Goal: Task Accomplishment & Management: Manage account settings

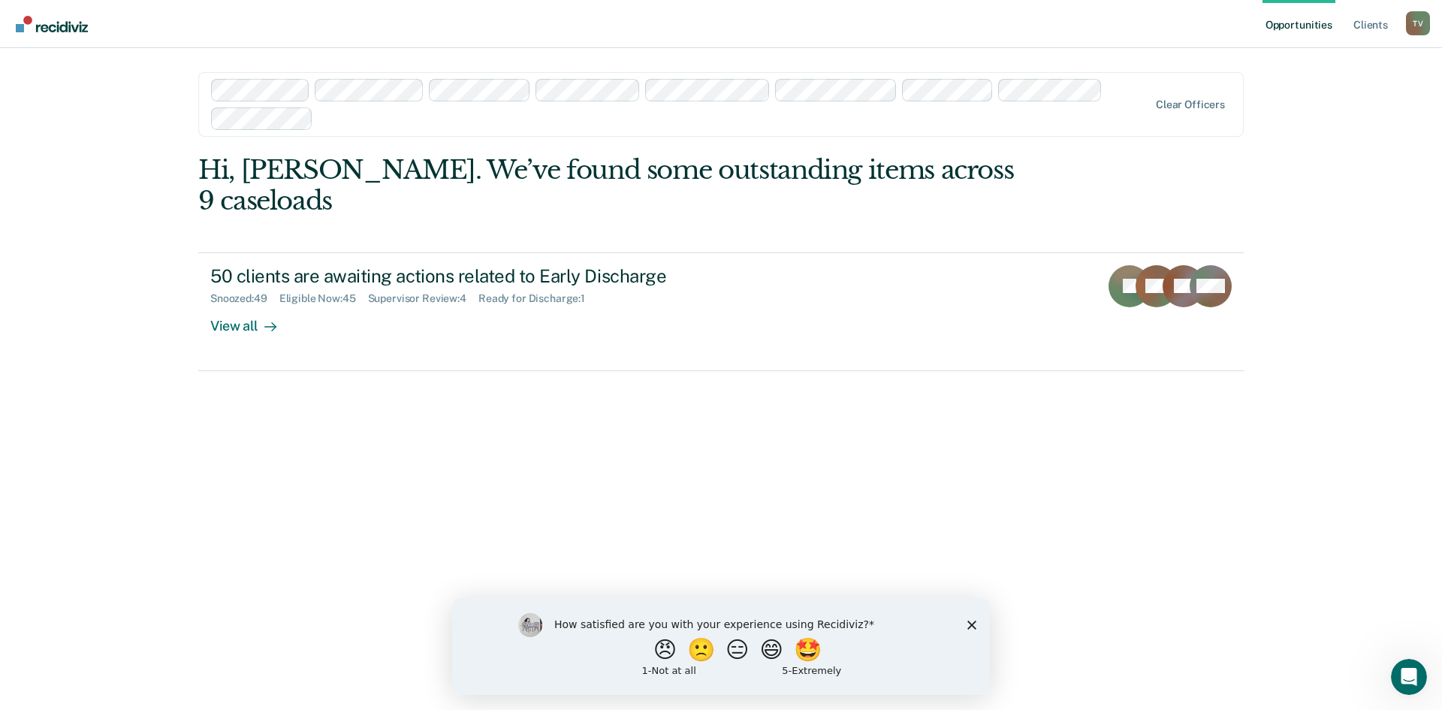
click at [971, 622] on icon "Close survey" at bounding box center [972, 624] width 9 height 9
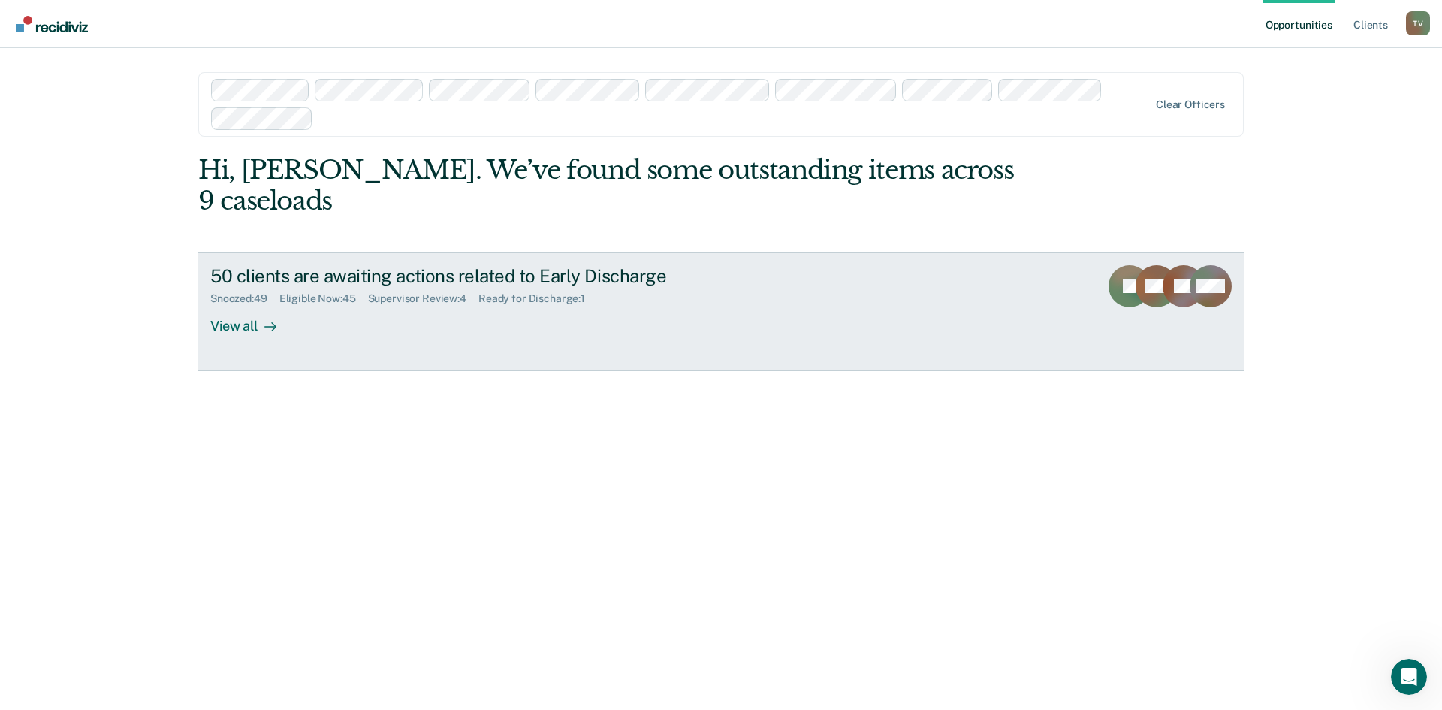
click at [233, 305] on div "View all" at bounding box center [252, 319] width 84 height 29
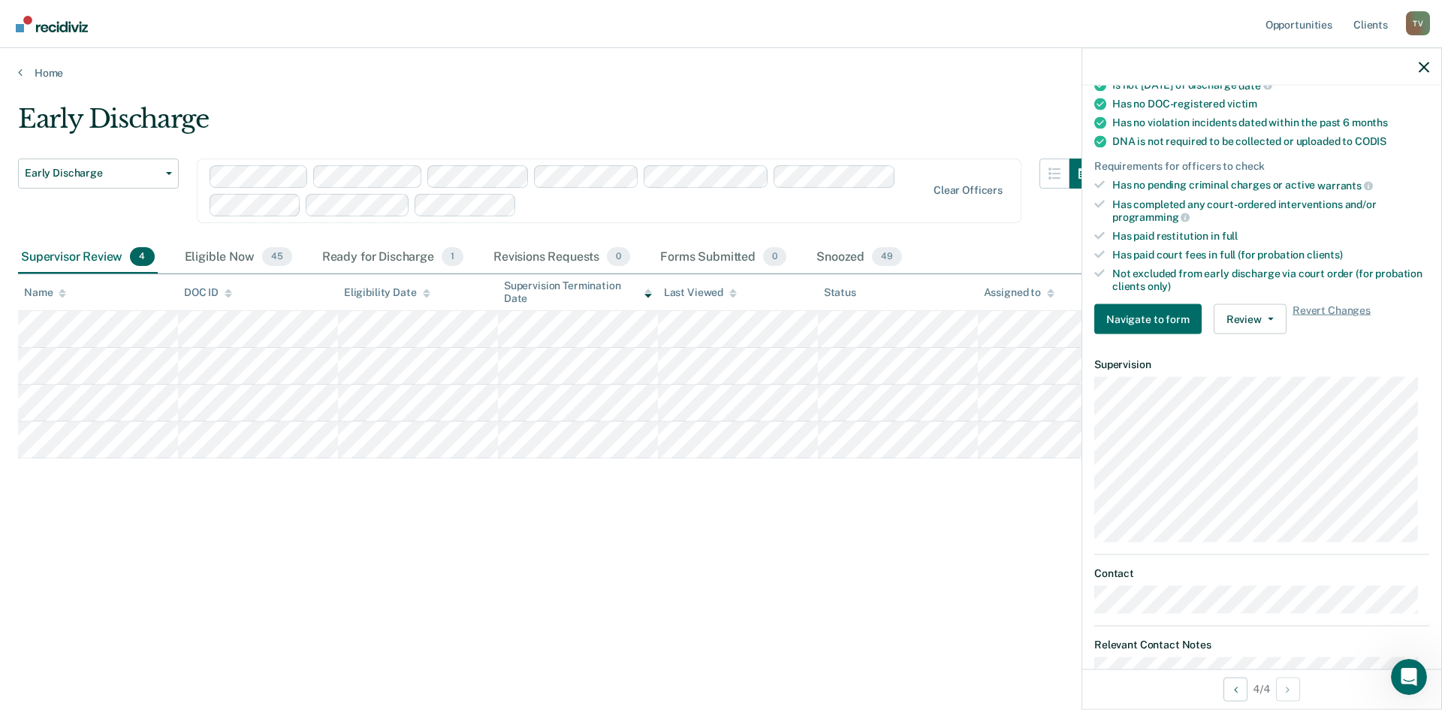
scroll to position [301, 0]
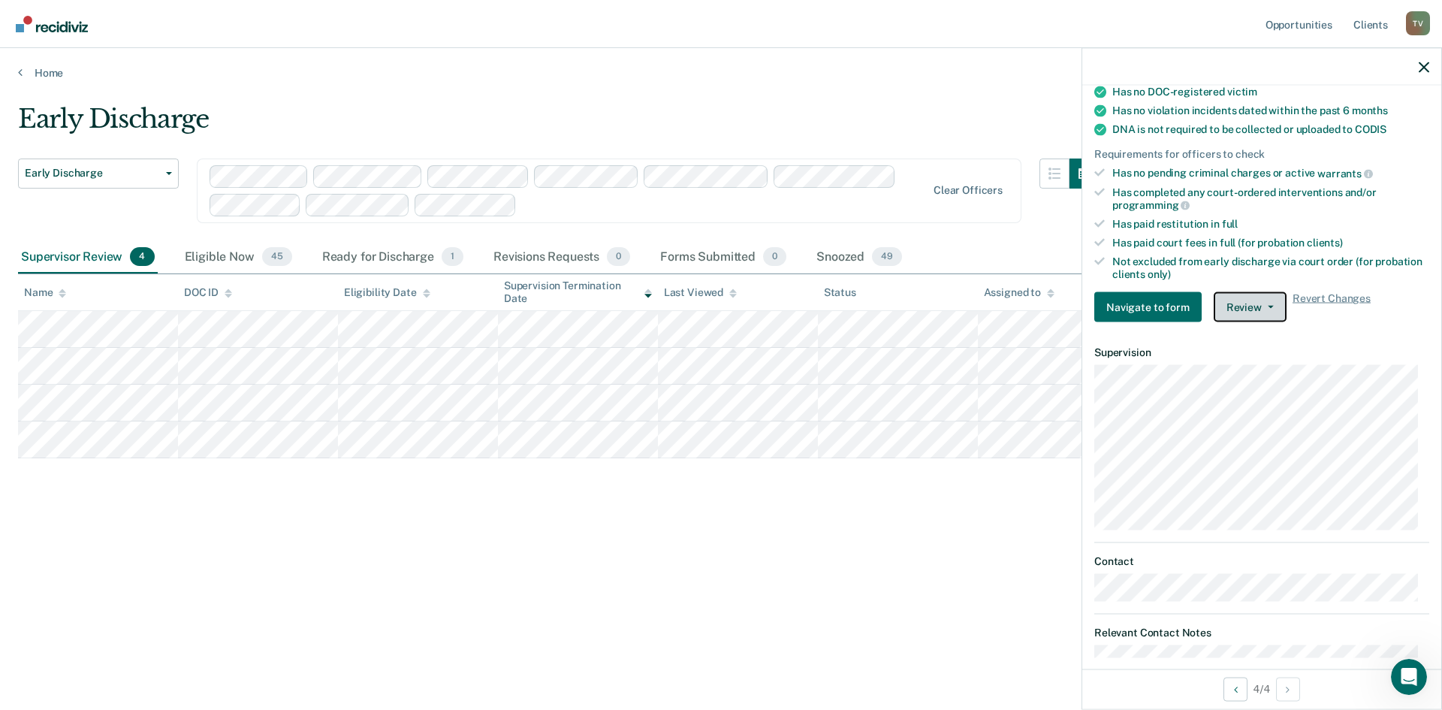
click at [1255, 307] on button "Review" at bounding box center [1250, 307] width 73 height 30
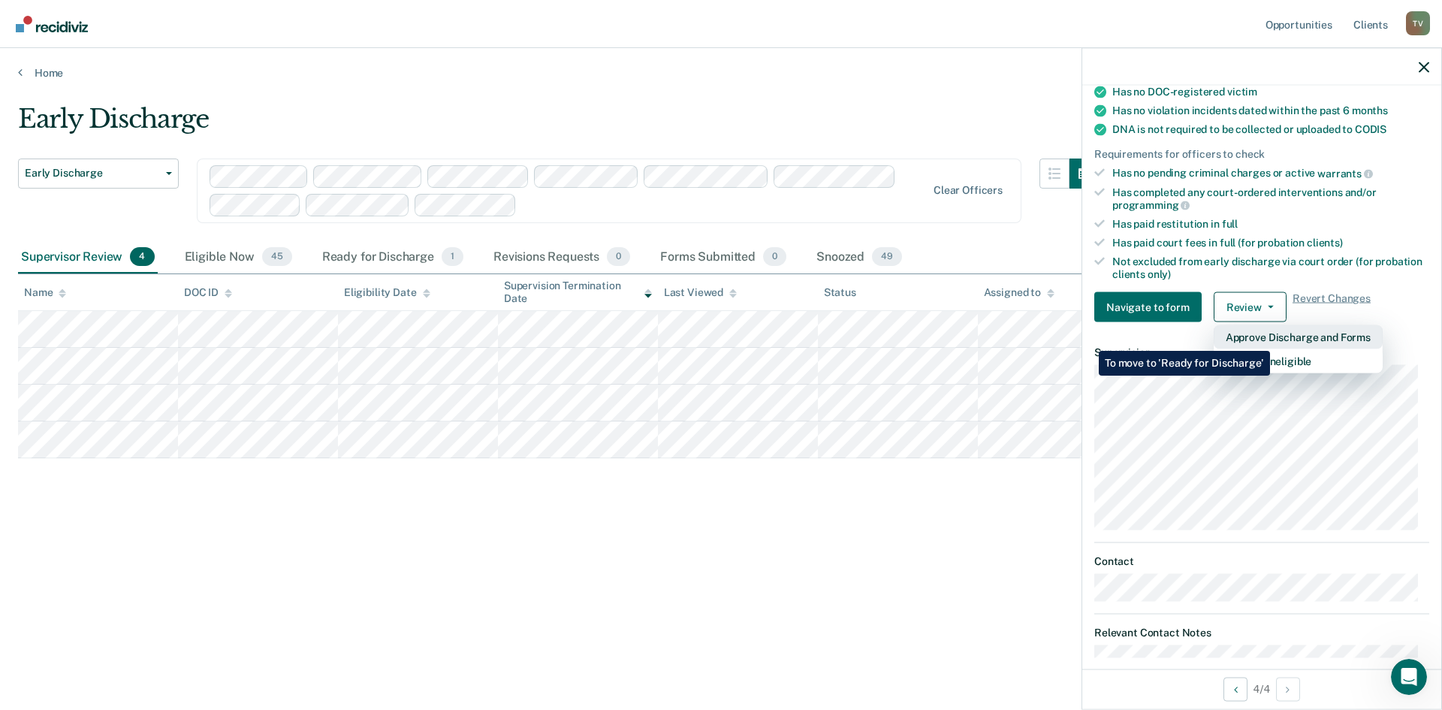
click at [1270, 340] on button "Approve Discharge and Forms" at bounding box center [1298, 337] width 169 height 24
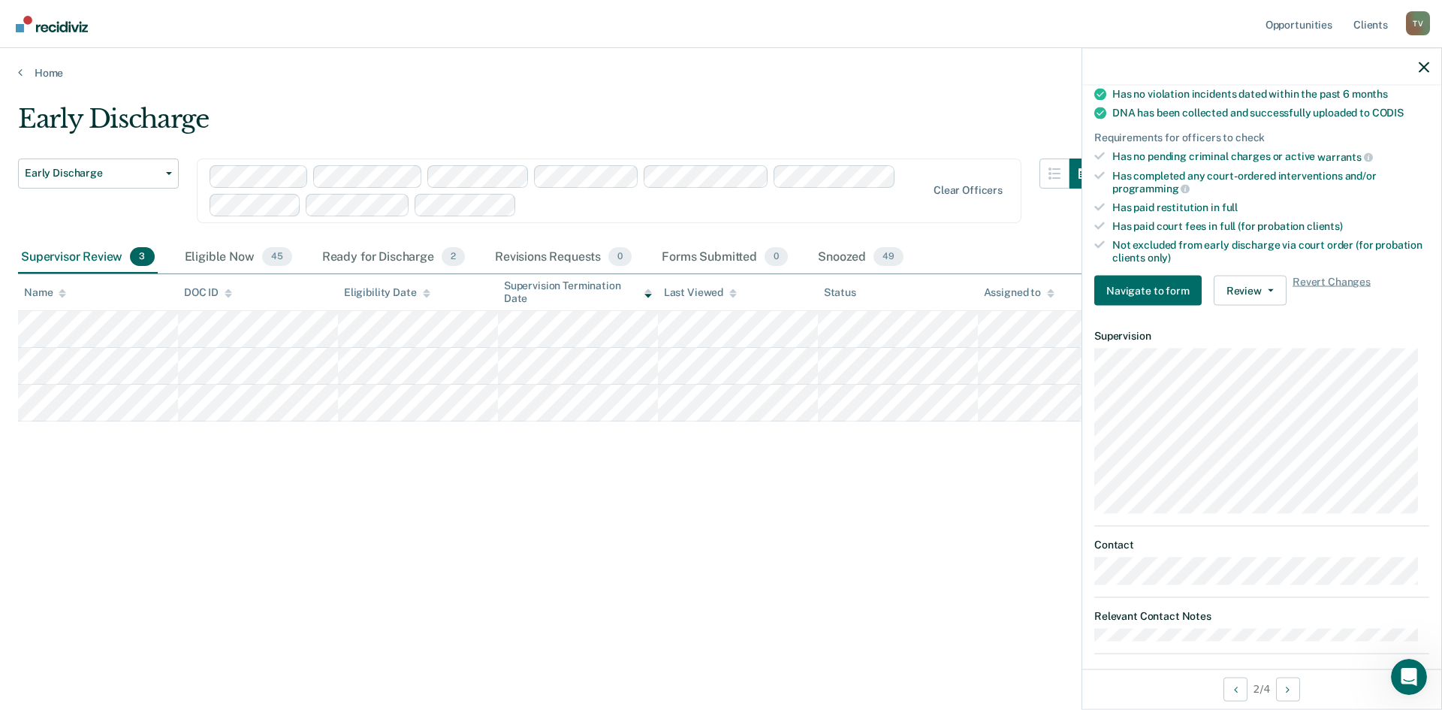
scroll to position [331, 0]
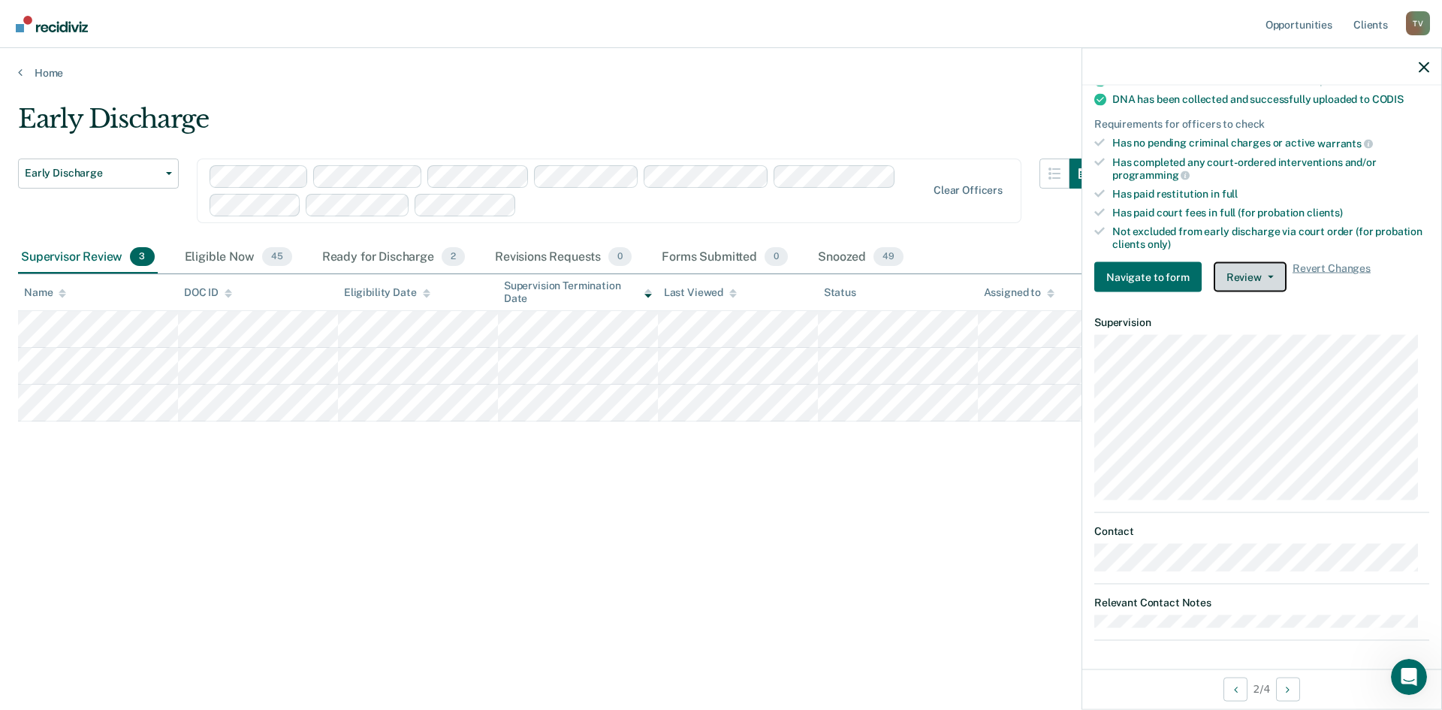
click at [1252, 262] on button "Review" at bounding box center [1250, 277] width 73 height 30
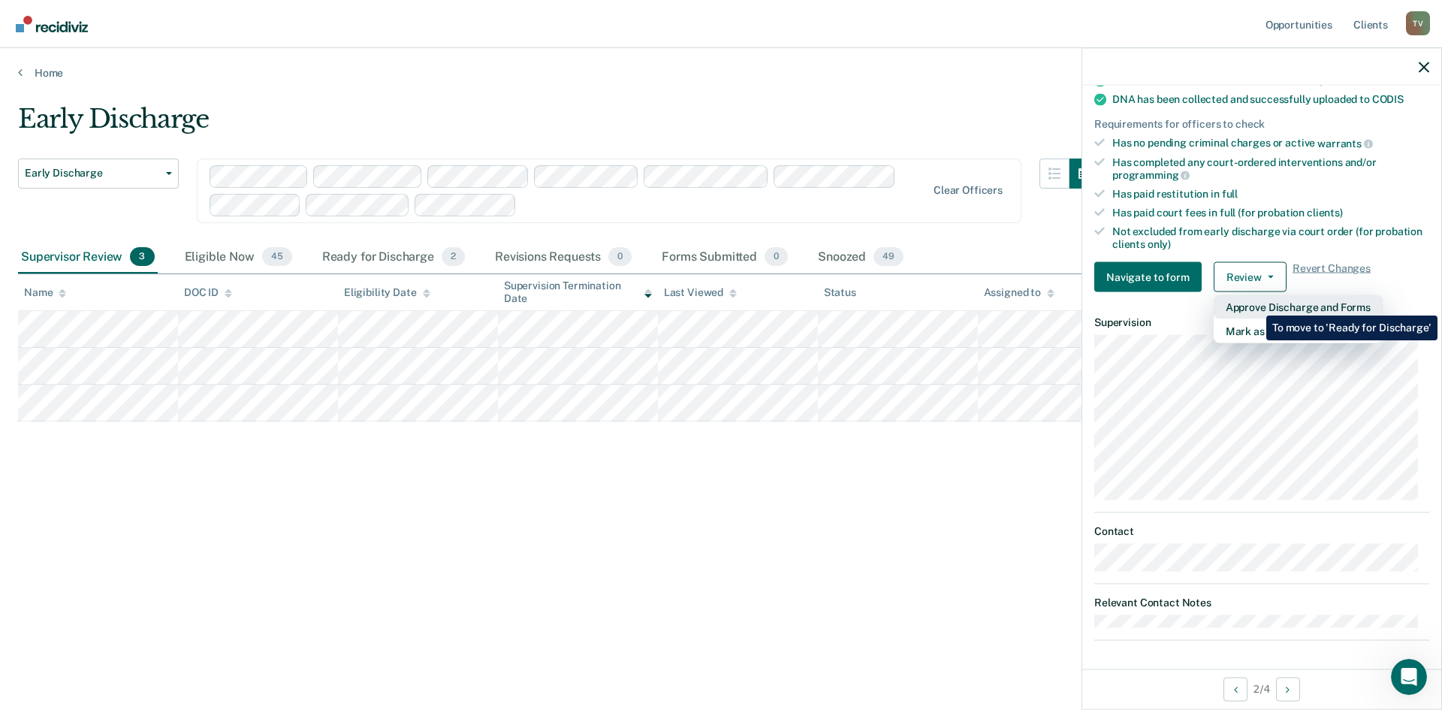
click at [1255, 303] on button "Approve Discharge and Forms" at bounding box center [1298, 307] width 169 height 24
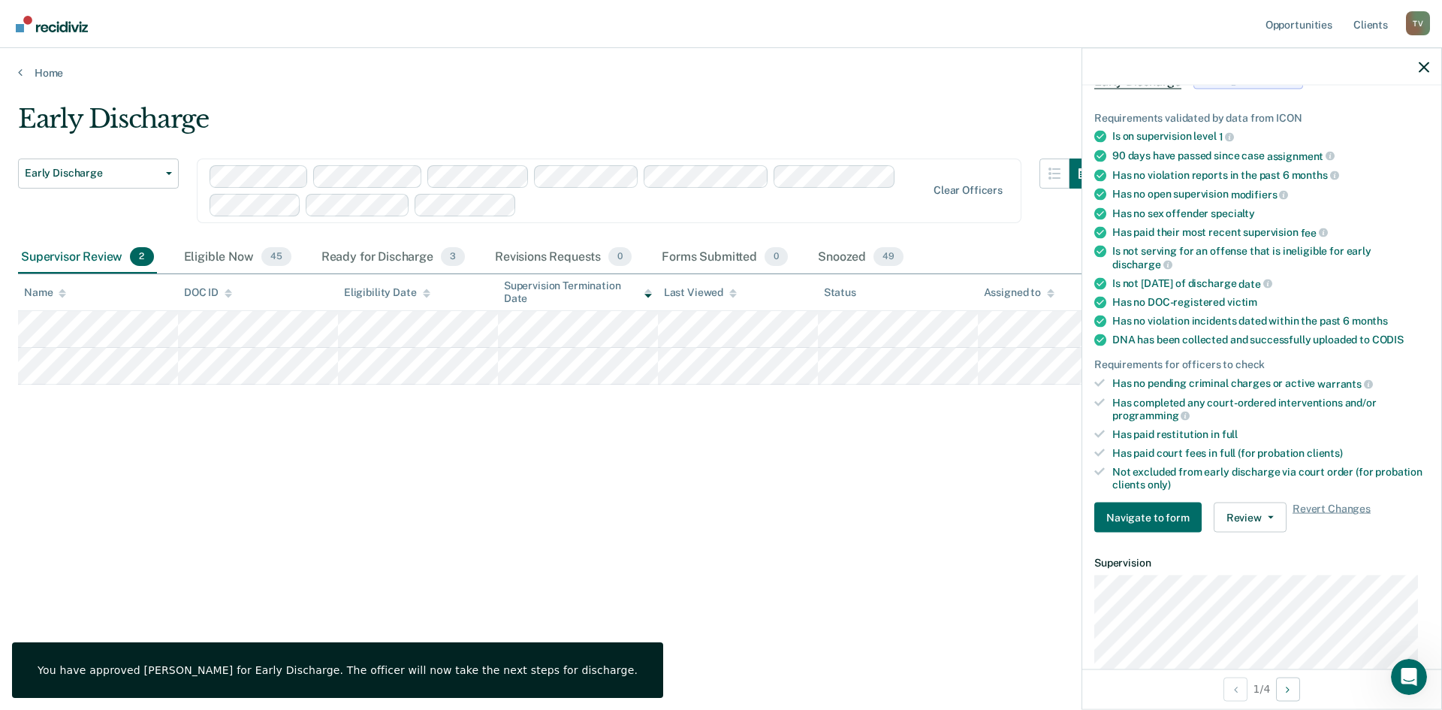
scroll to position [225, 0]
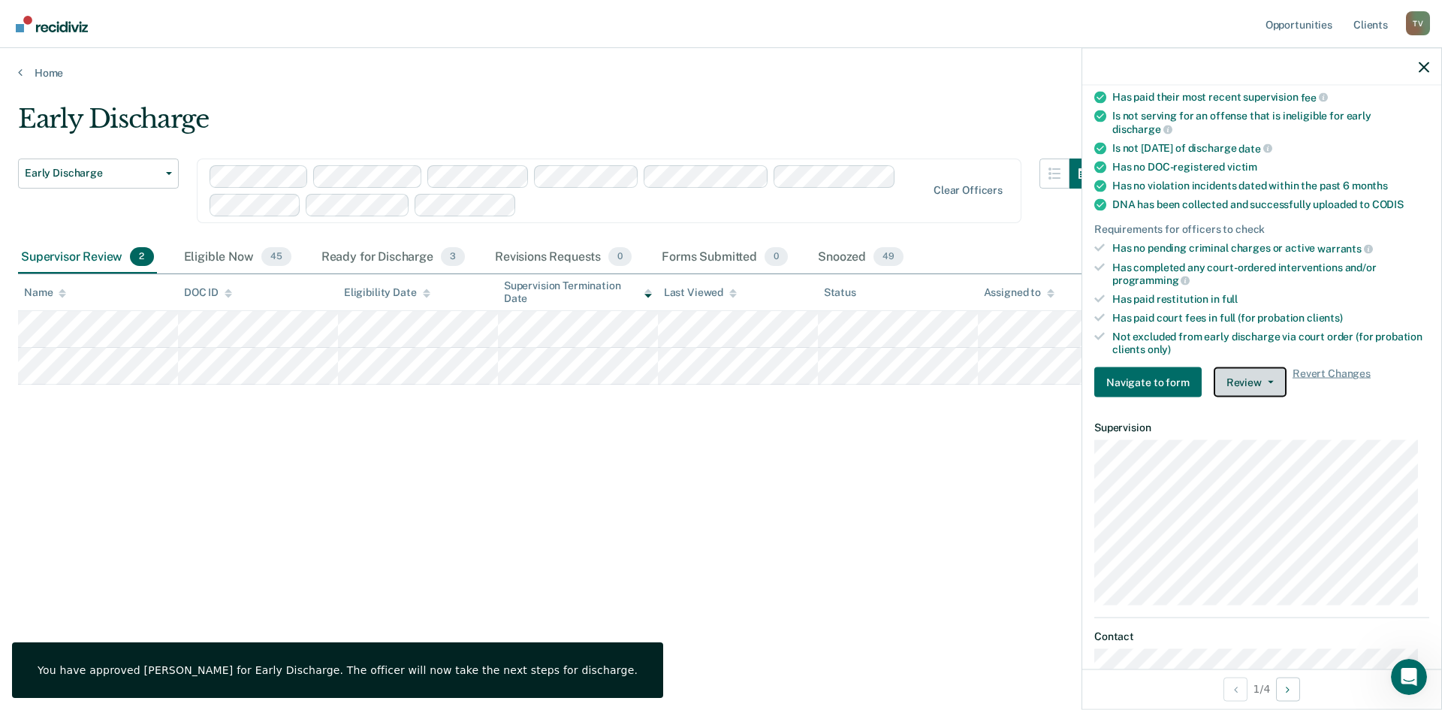
click at [1248, 380] on button "Review" at bounding box center [1250, 382] width 73 height 30
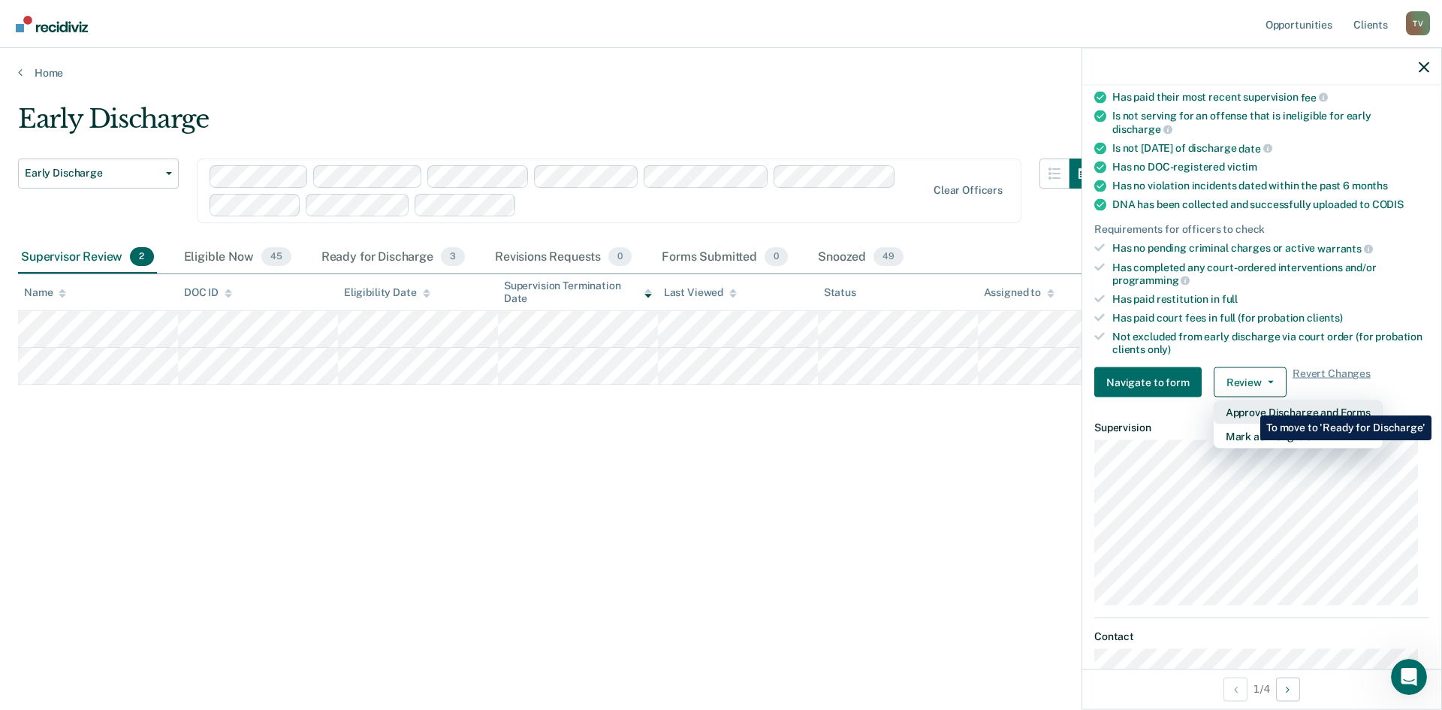
click at [1249, 404] on button "Approve Discharge and Forms" at bounding box center [1298, 412] width 169 height 24
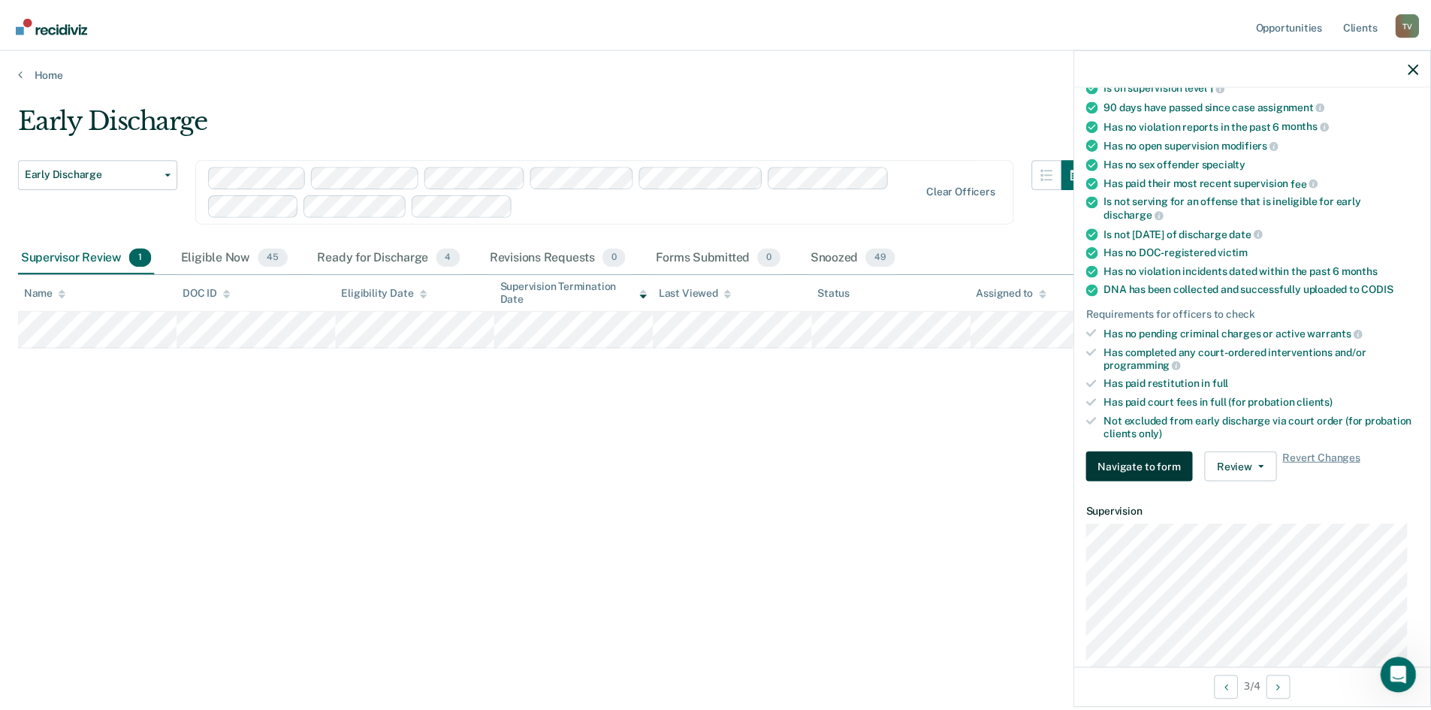
scroll to position [150, 0]
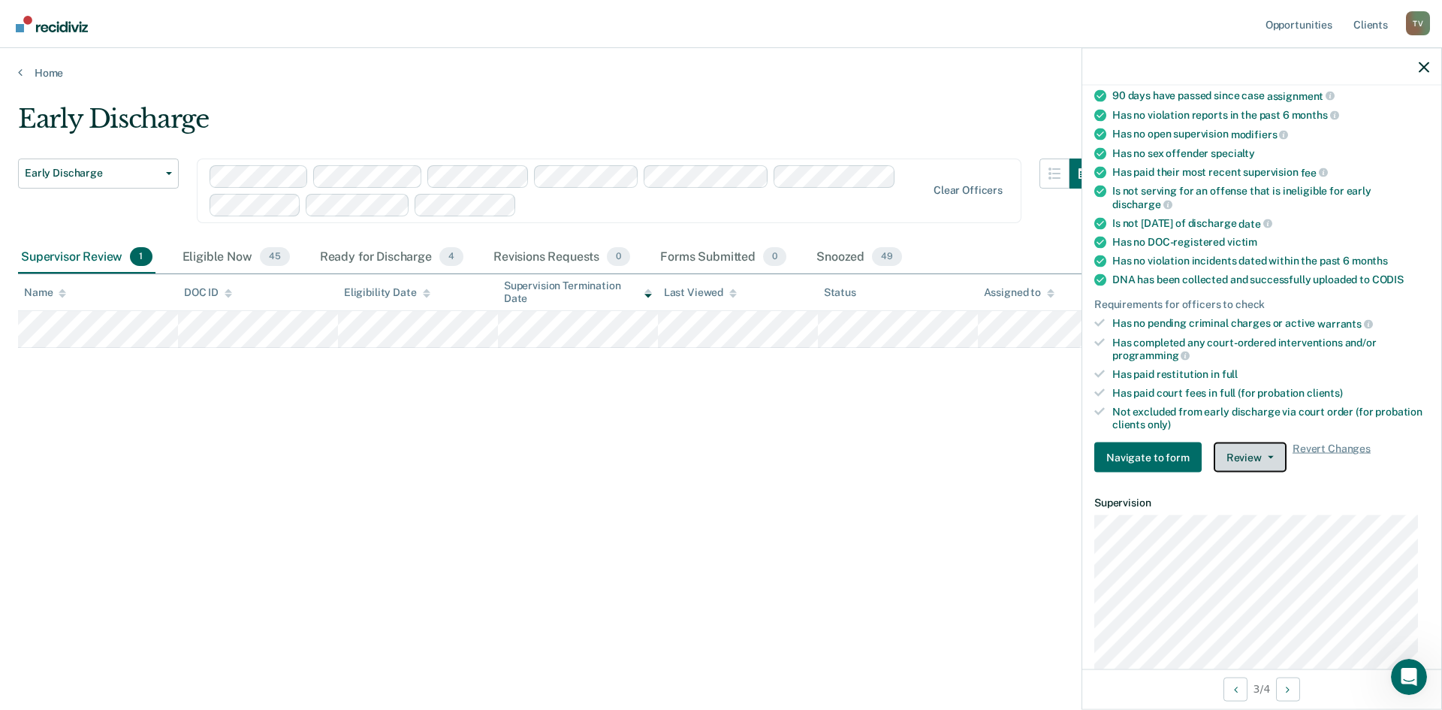
click at [1246, 458] on button "Review" at bounding box center [1250, 458] width 73 height 30
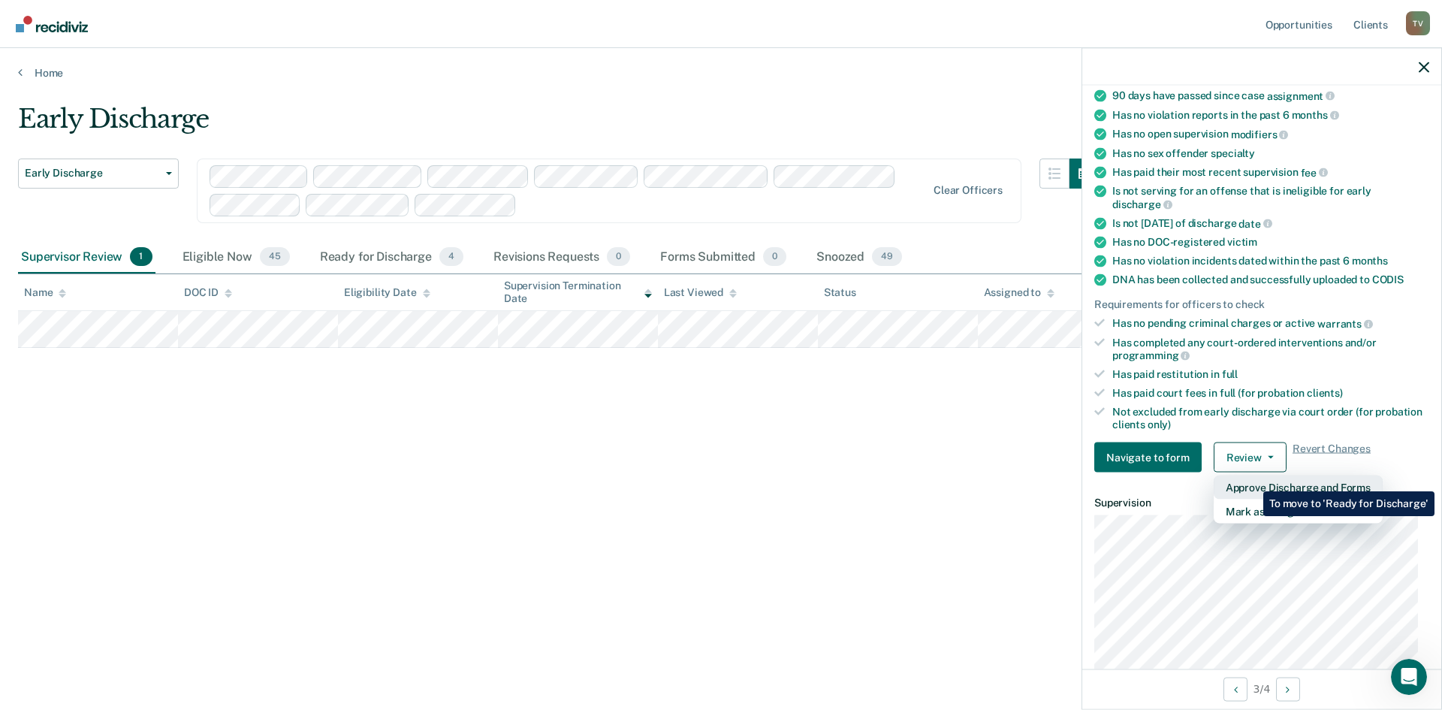
click at [1252, 480] on button "Approve Discharge and Forms" at bounding box center [1298, 488] width 169 height 24
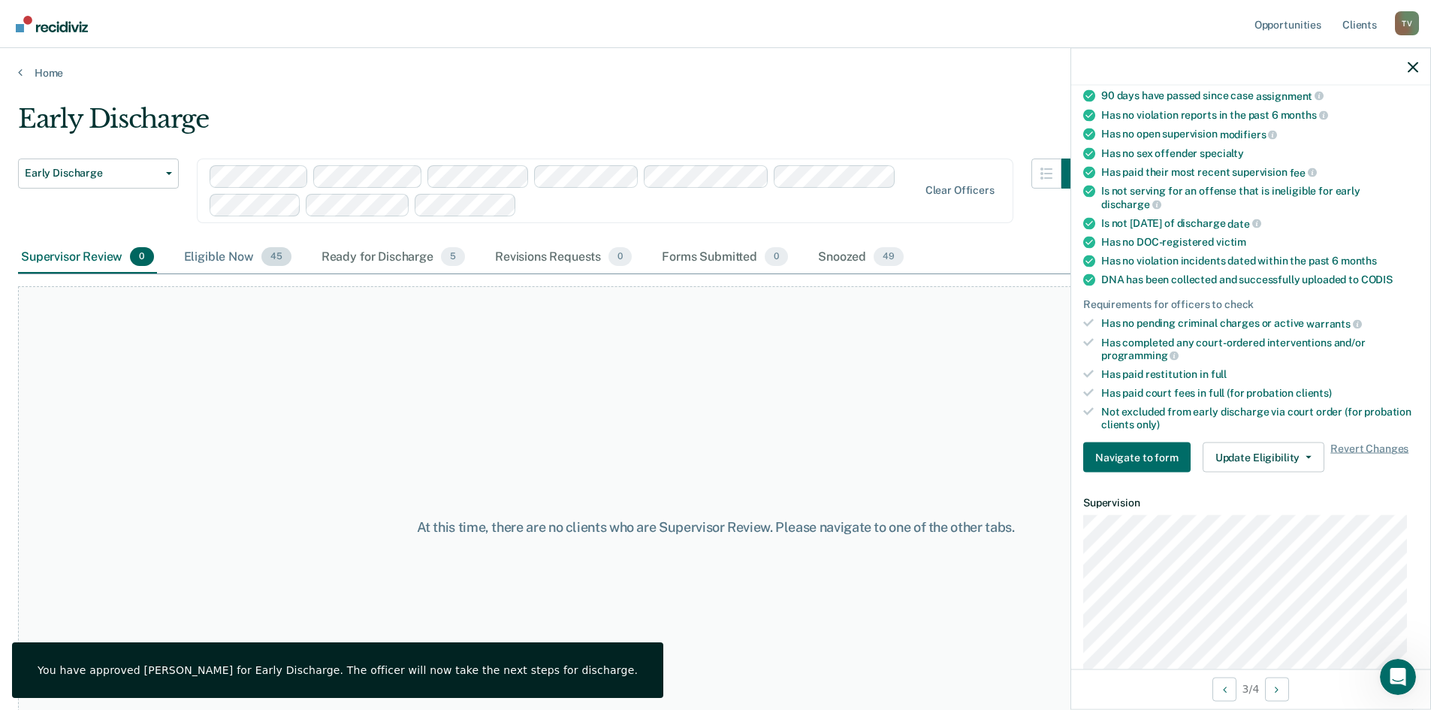
click at [225, 246] on div "Eligible Now 45" at bounding box center [237, 257] width 113 height 33
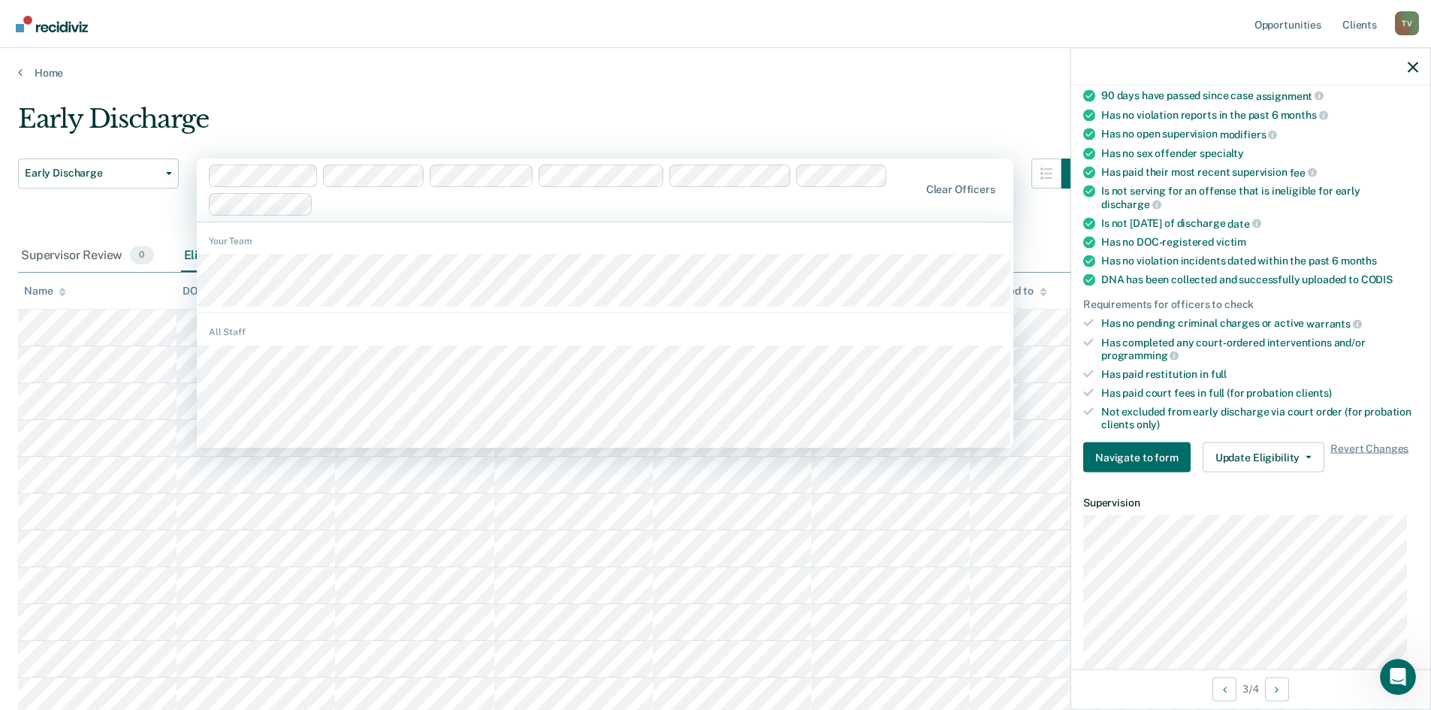
click at [777, 49] on div "Home" at bounding box center [715, 64] width 1431 height 32
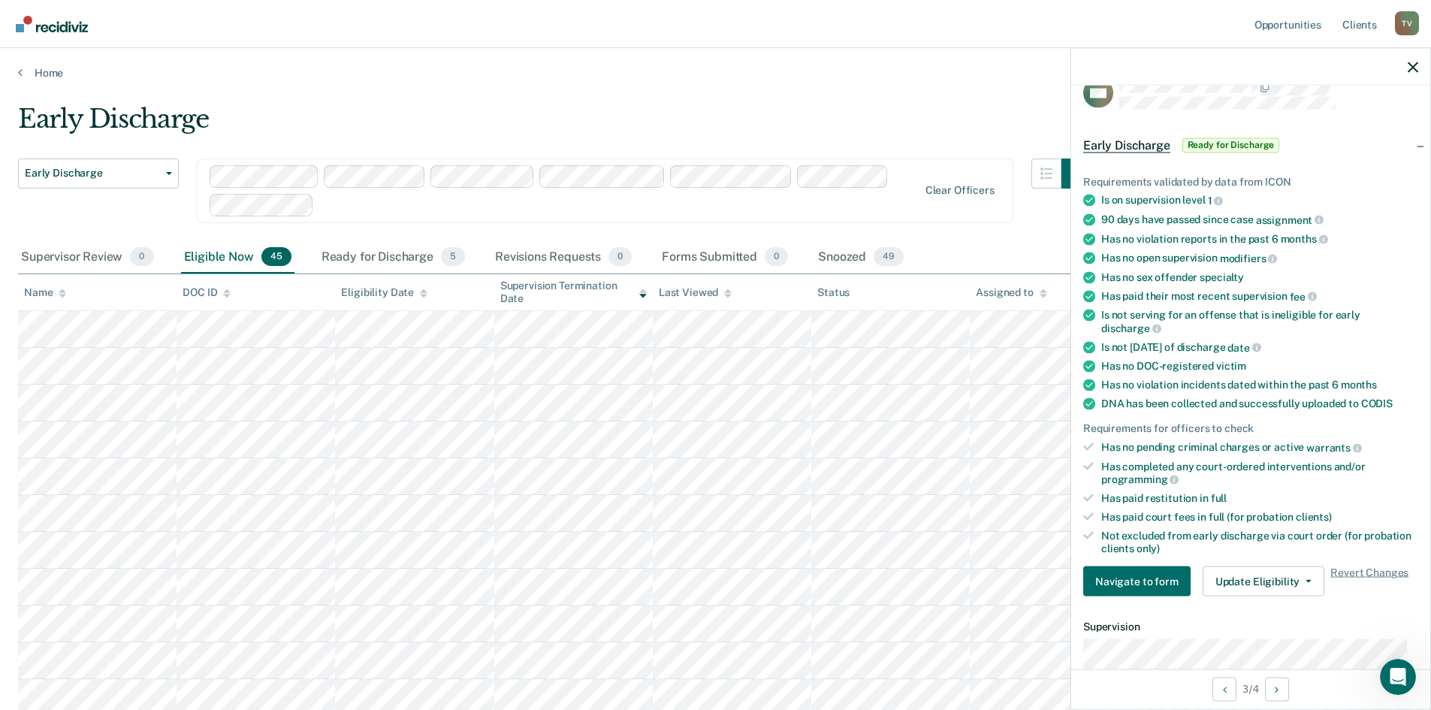
scroll to position [0, 0]
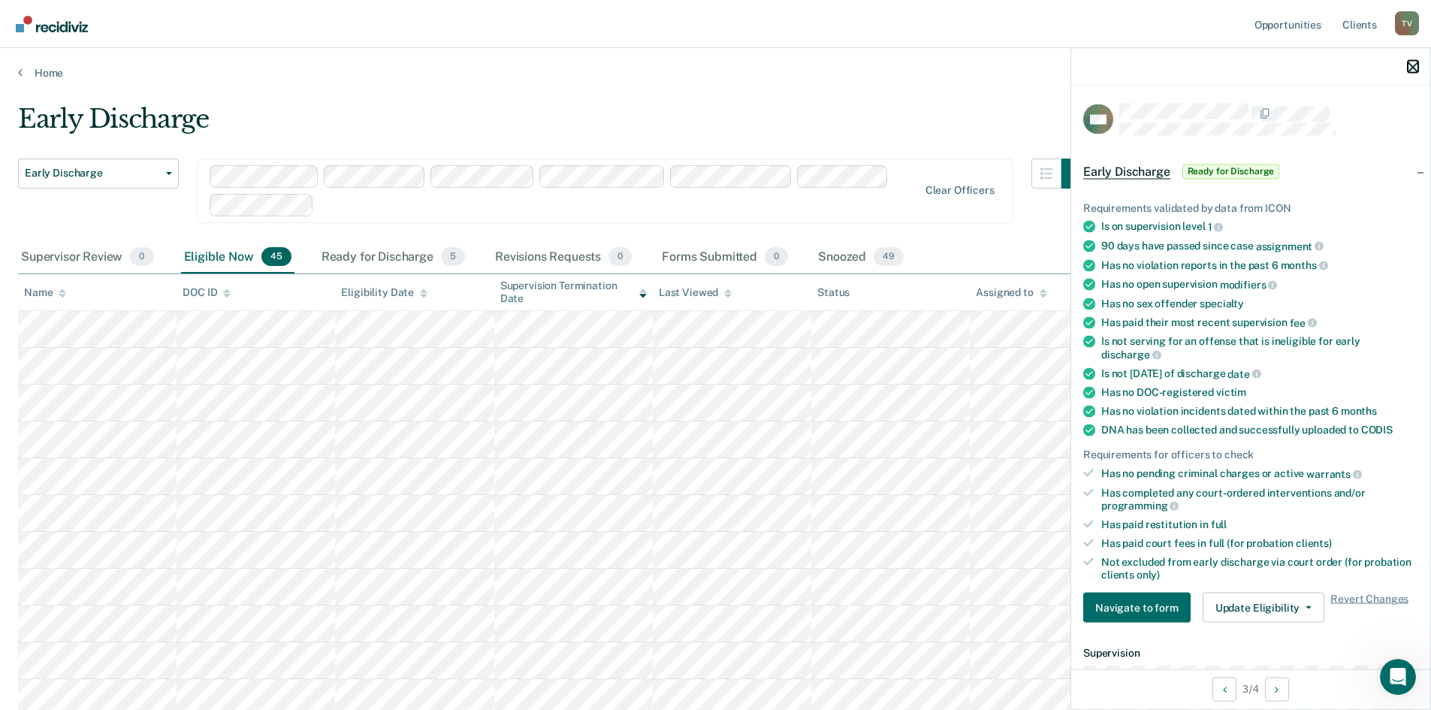
click at [1411, 64] on icon "button" at bounding box center [1413, 67] width 11 height 11
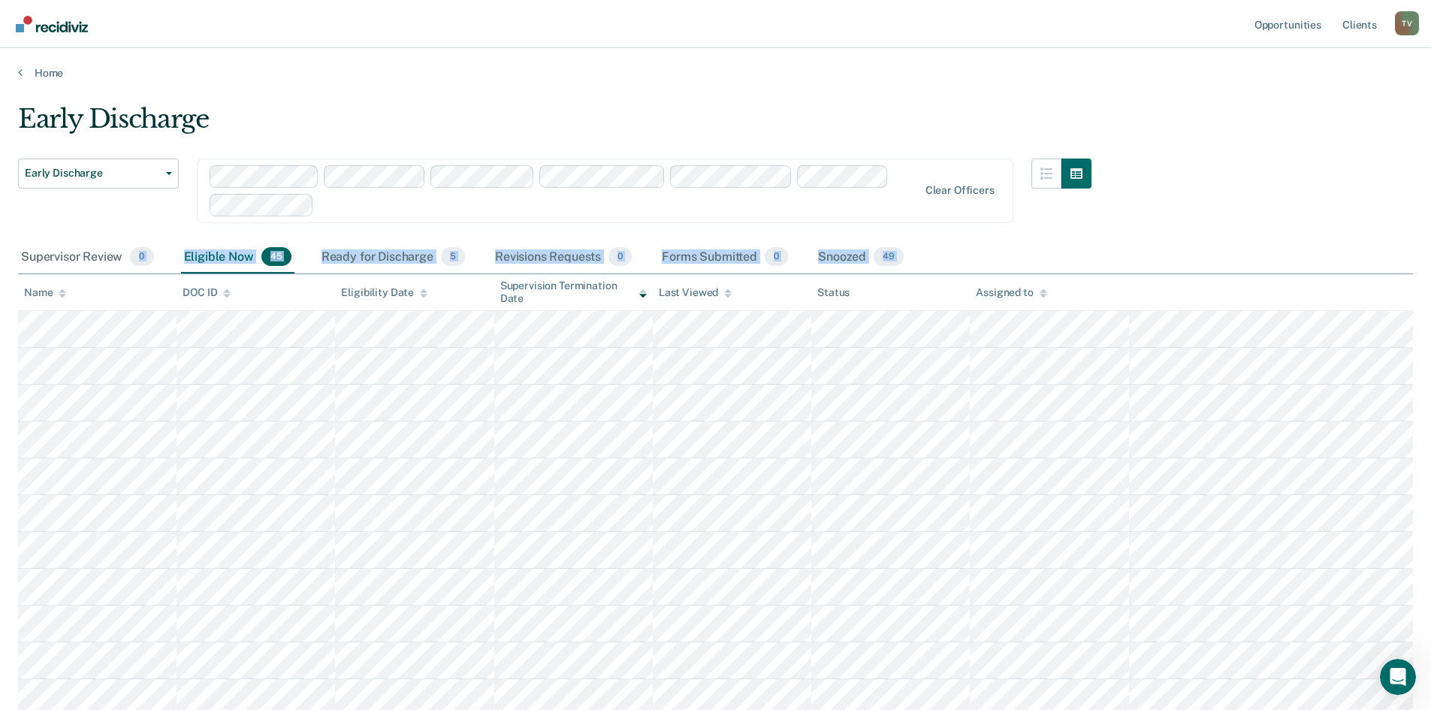
drag, startPoint x: 14, startPoint y: 264, endPoint x: 119, endPoint y: 276, distance: 105.0
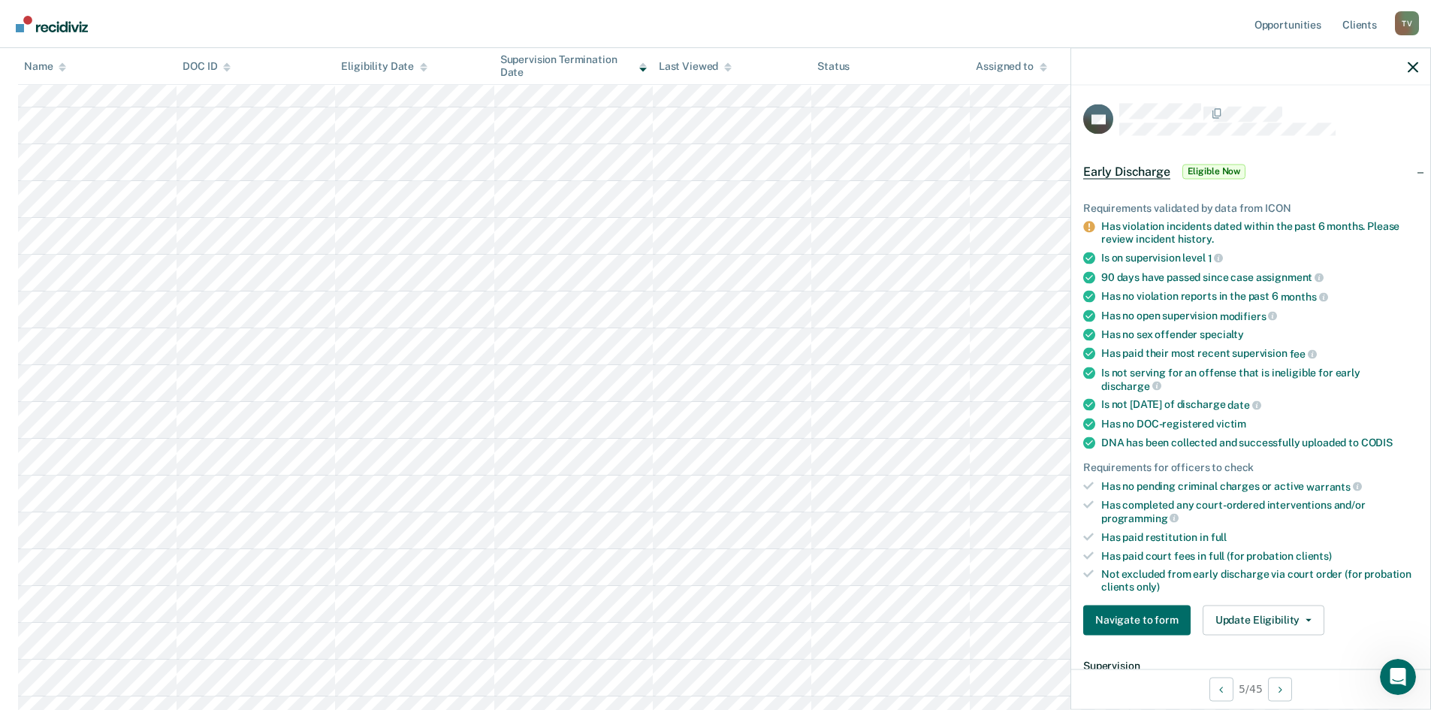
scroll to position [451, 0]
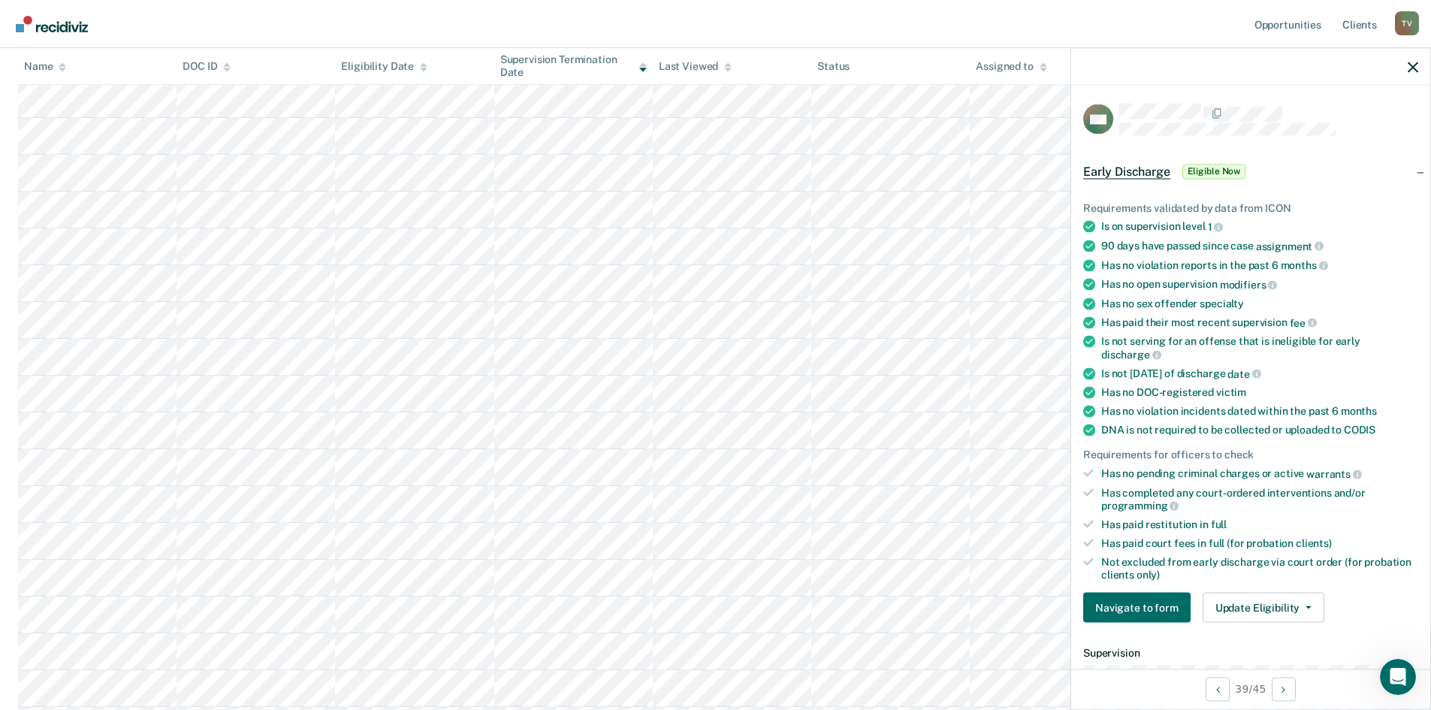
click at [1049, 610] on tbody at bounding box center [715, 412] width 1395 height 1104
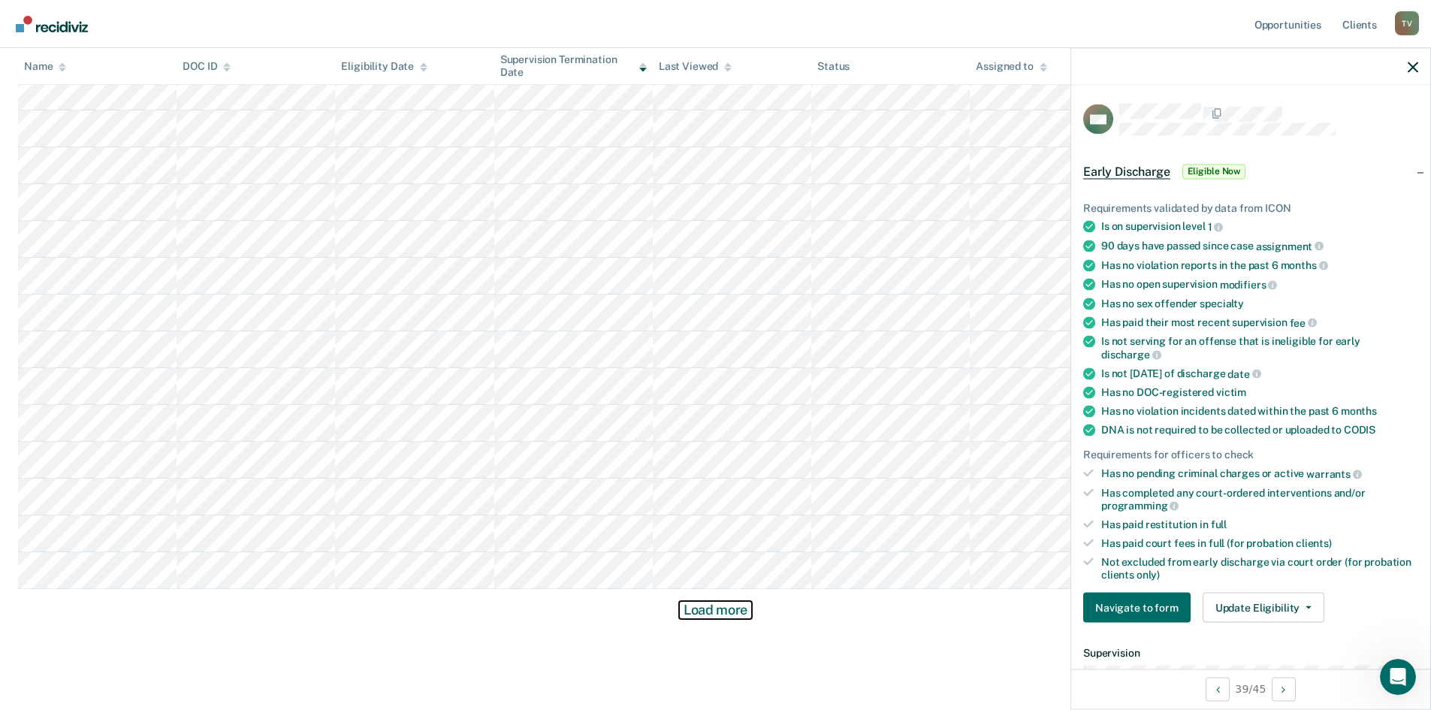
click at [713, 606] on button "Load more" at bounding box center [715, 610] width 73 height 18
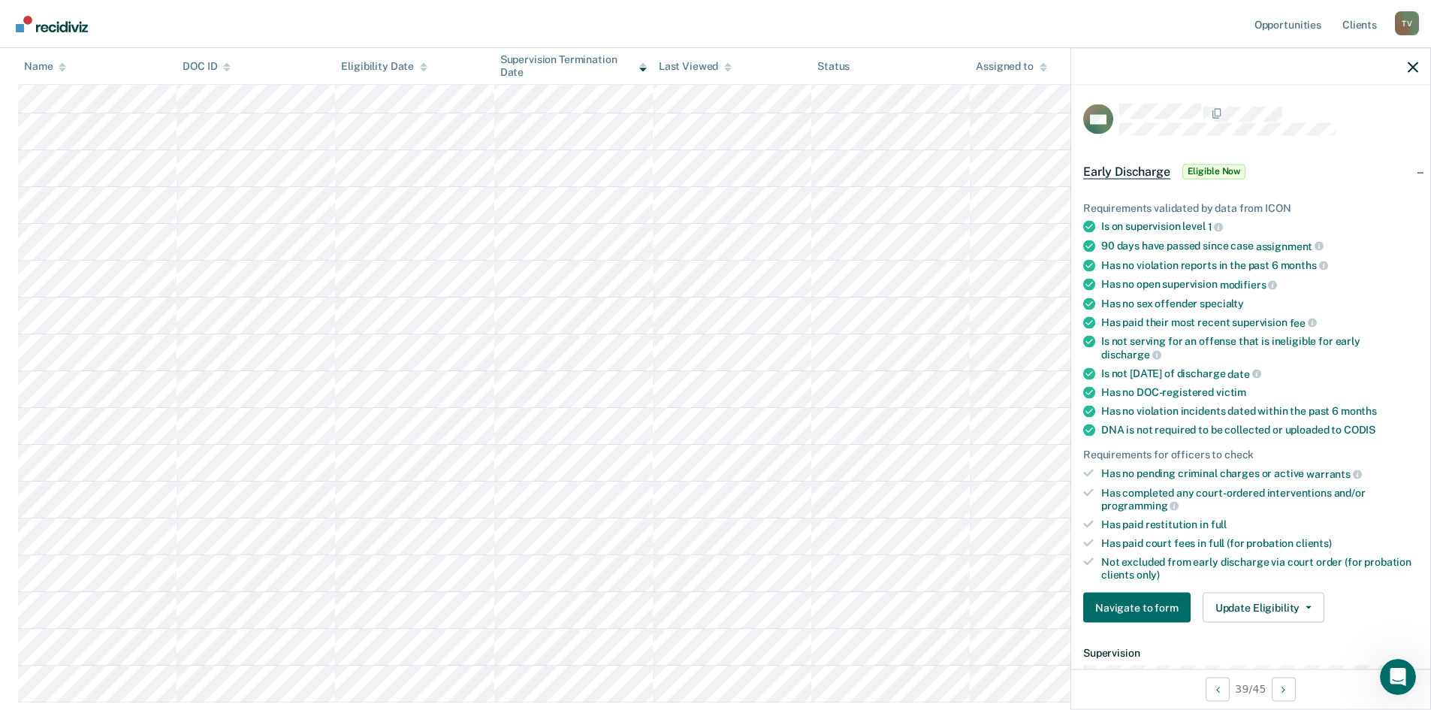
scroll to position [1352, 0]
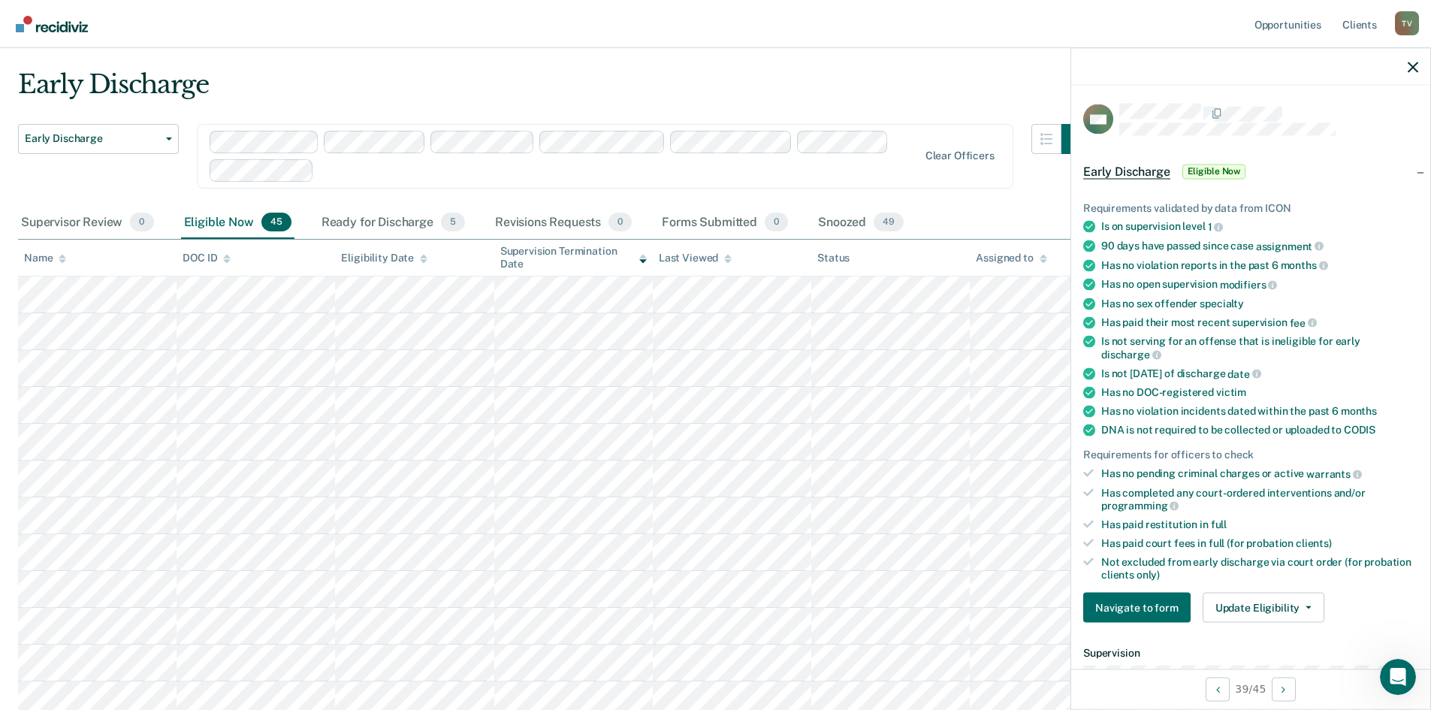
scroll to position [0, 0]
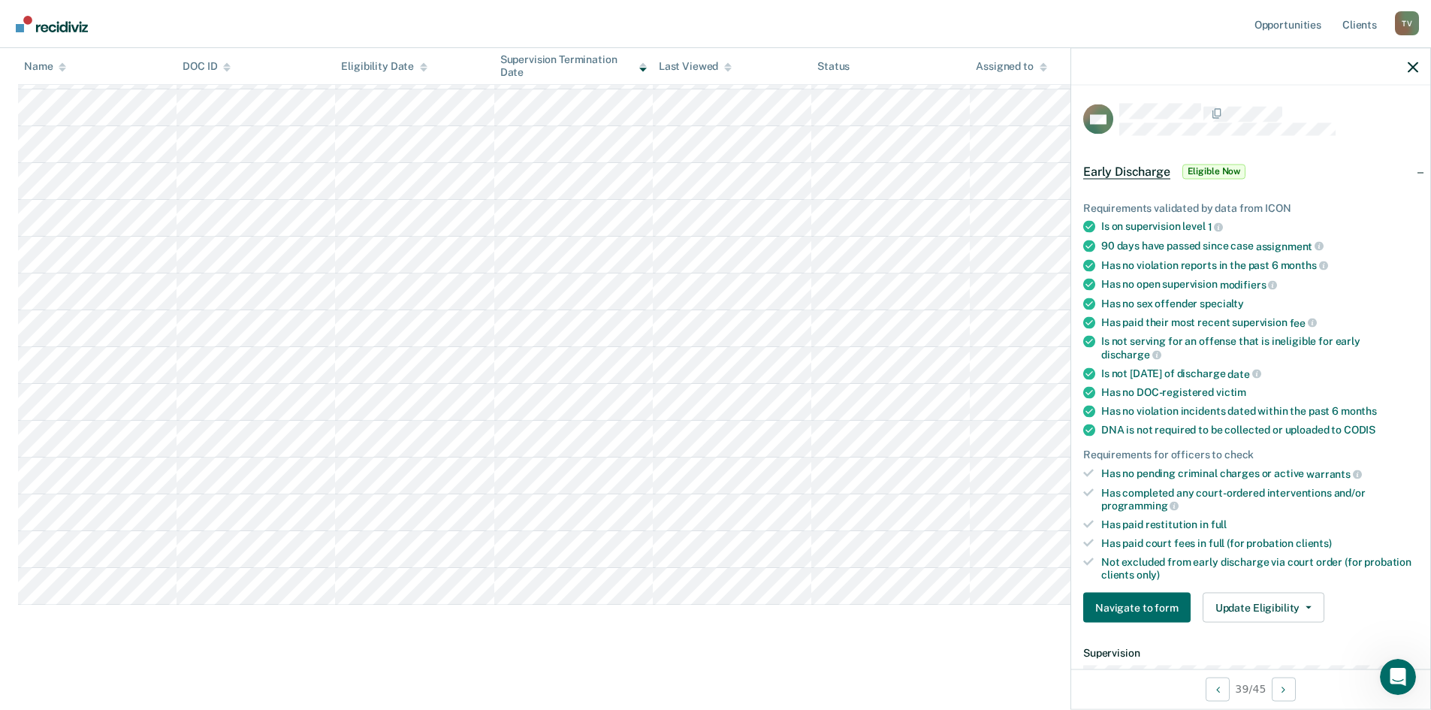
scroll to position [1366, 0]
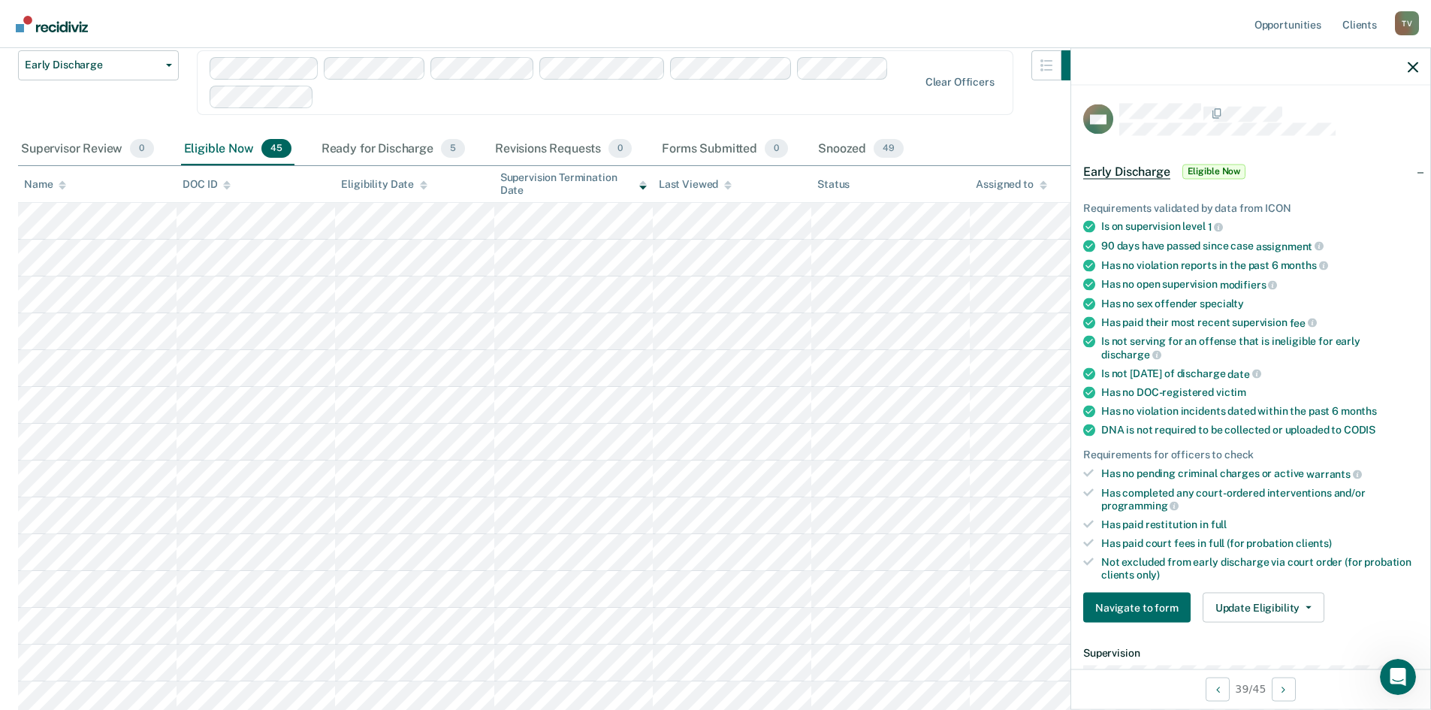
scroll to position [0, 0]
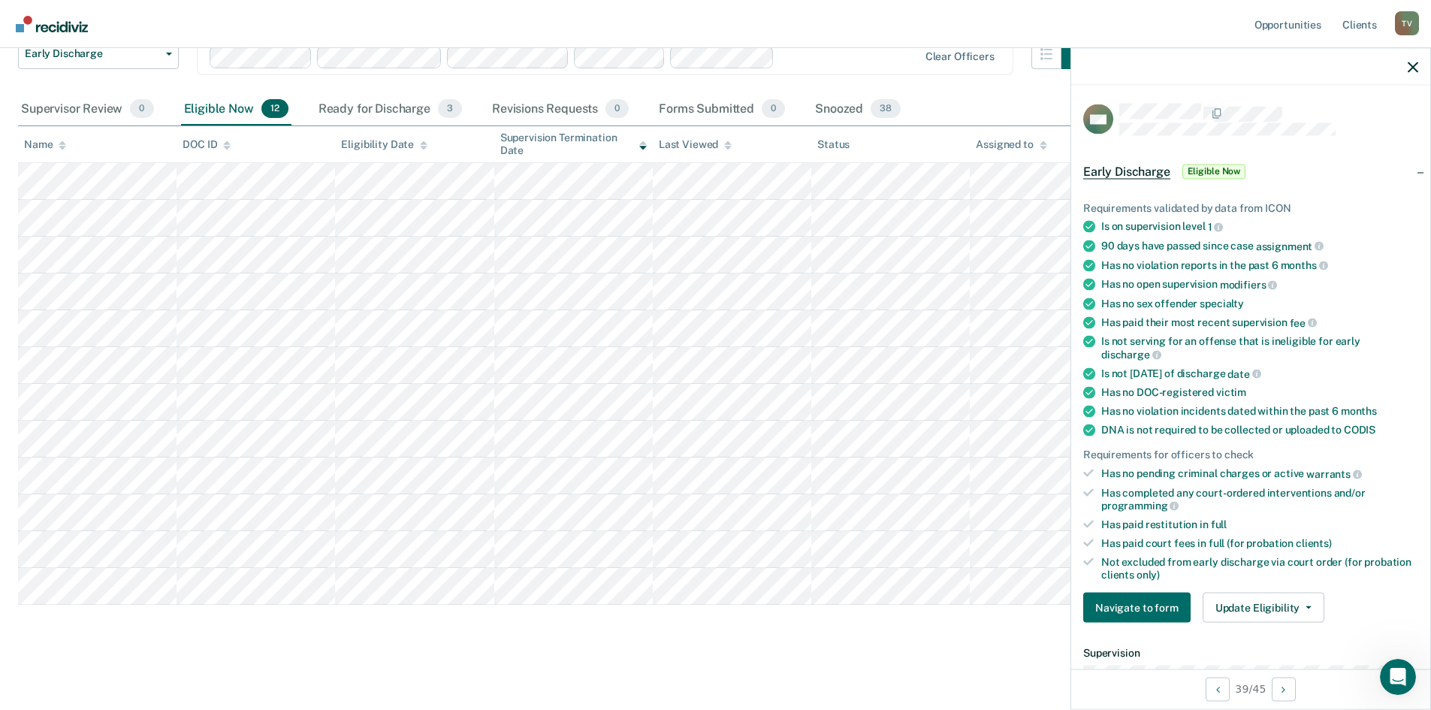
scroll to position [122, 0]
click at [1063, 556] on tbody at bounding box center [715, 381] width 1395 height 442
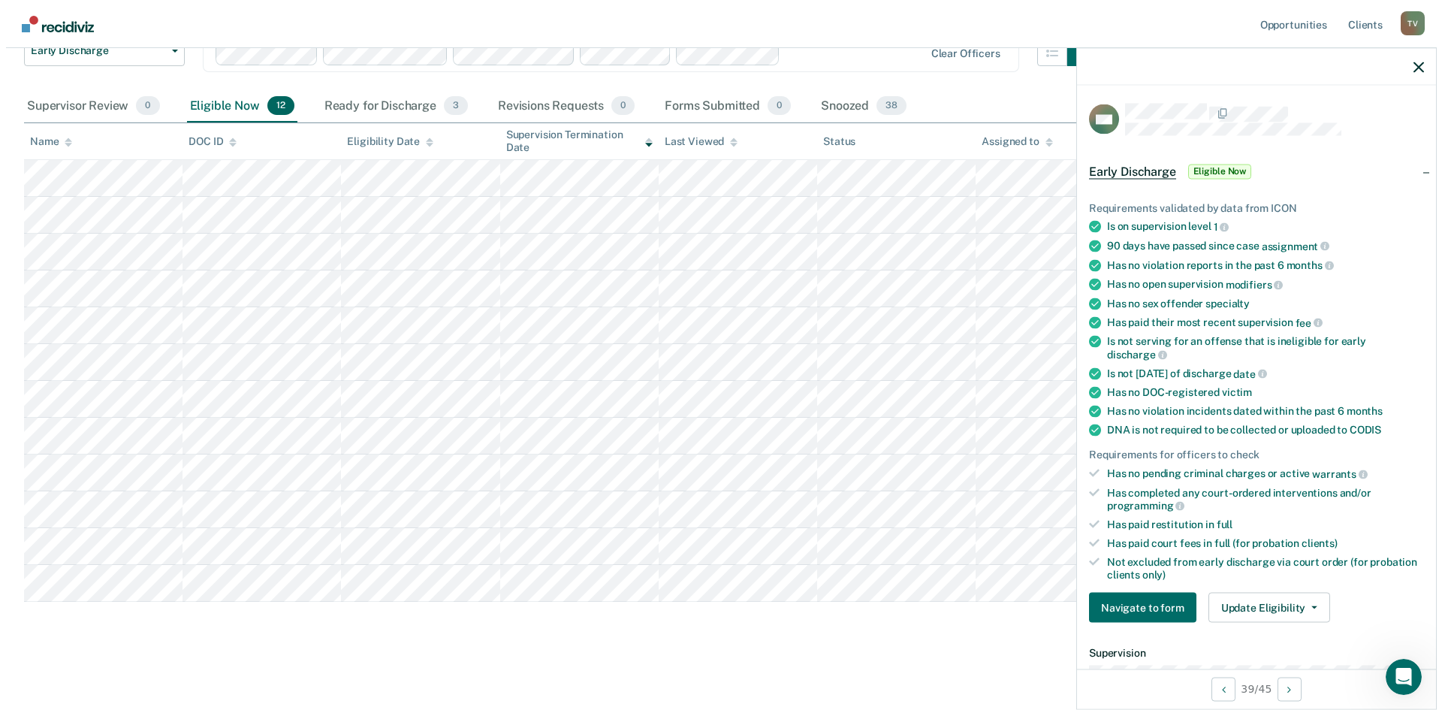
scroll to position [0, 0]
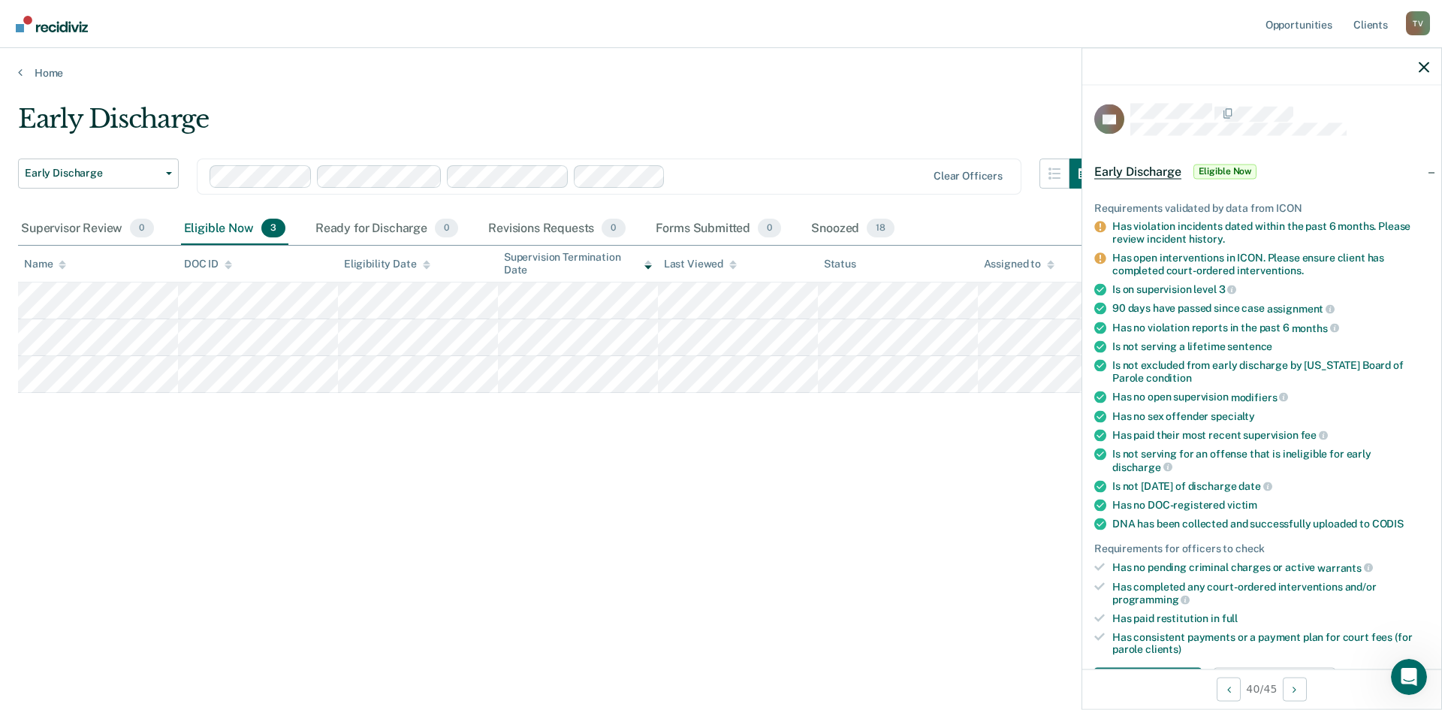
click at [1066, 308] on tr at bounding box center [721, 300] width 1406 height 37
